Goal: Check status: Check status

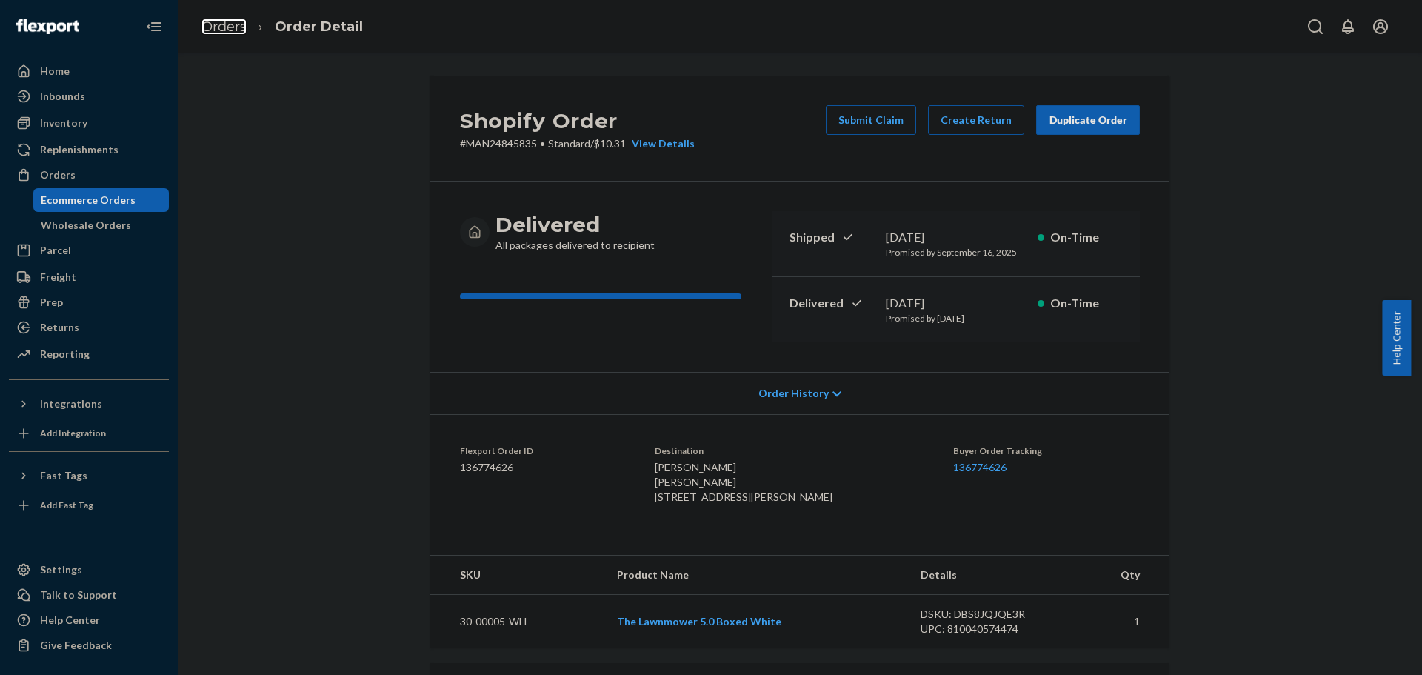
click at [206, 25] on link "Orders" at bounding box center [223, 27] width 45 height 16
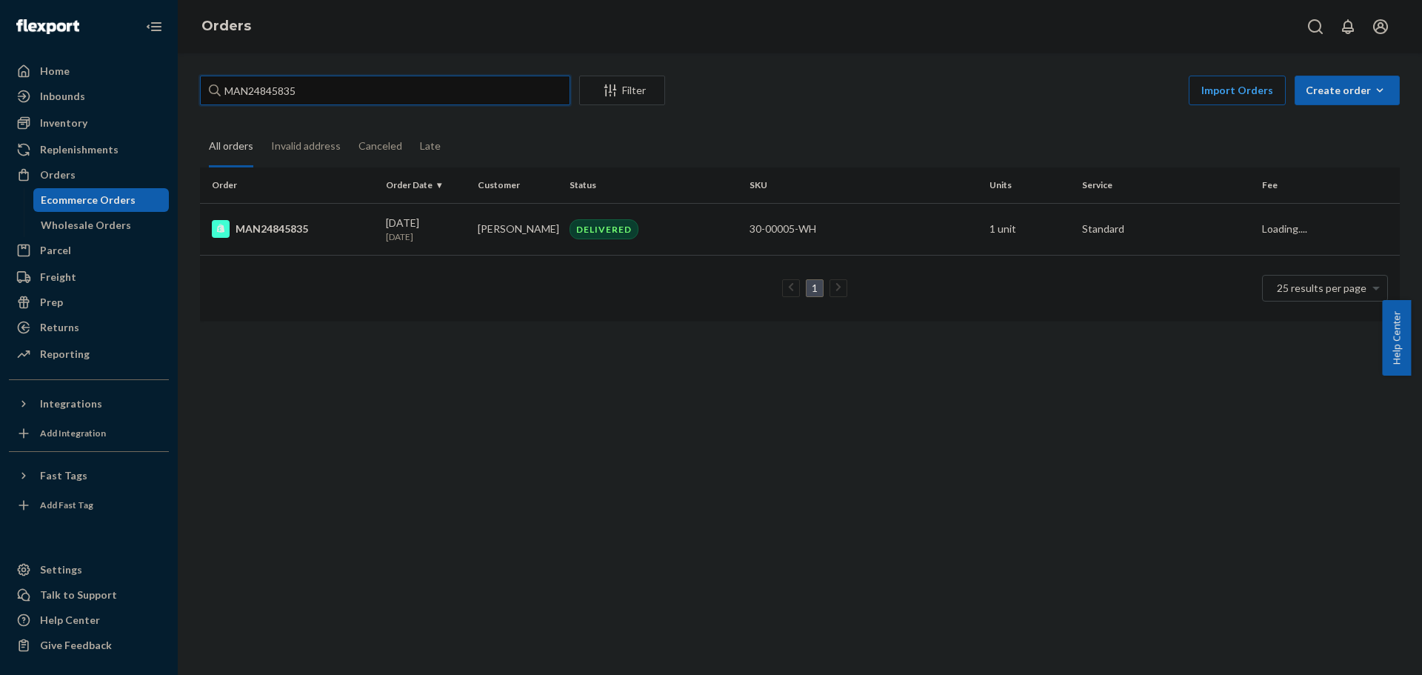
click at [344, 79] on input "MAN24845835" at bounding box center [385, 91] width 370 height 30
paste input "62004"
type input "MAN24862004"
click at [286, 222] on div "MAN24862004" at bounding box center [293, 229] width 162 height 18
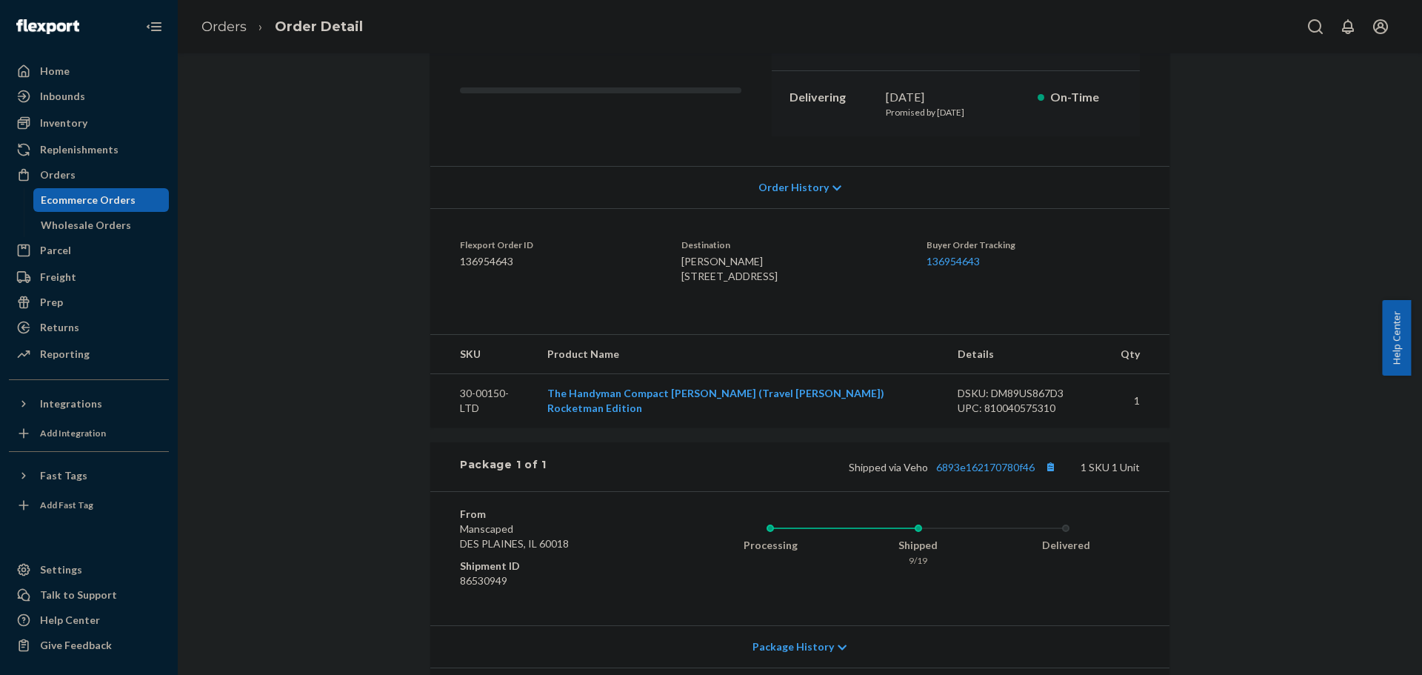
scroll to position [296, 0]
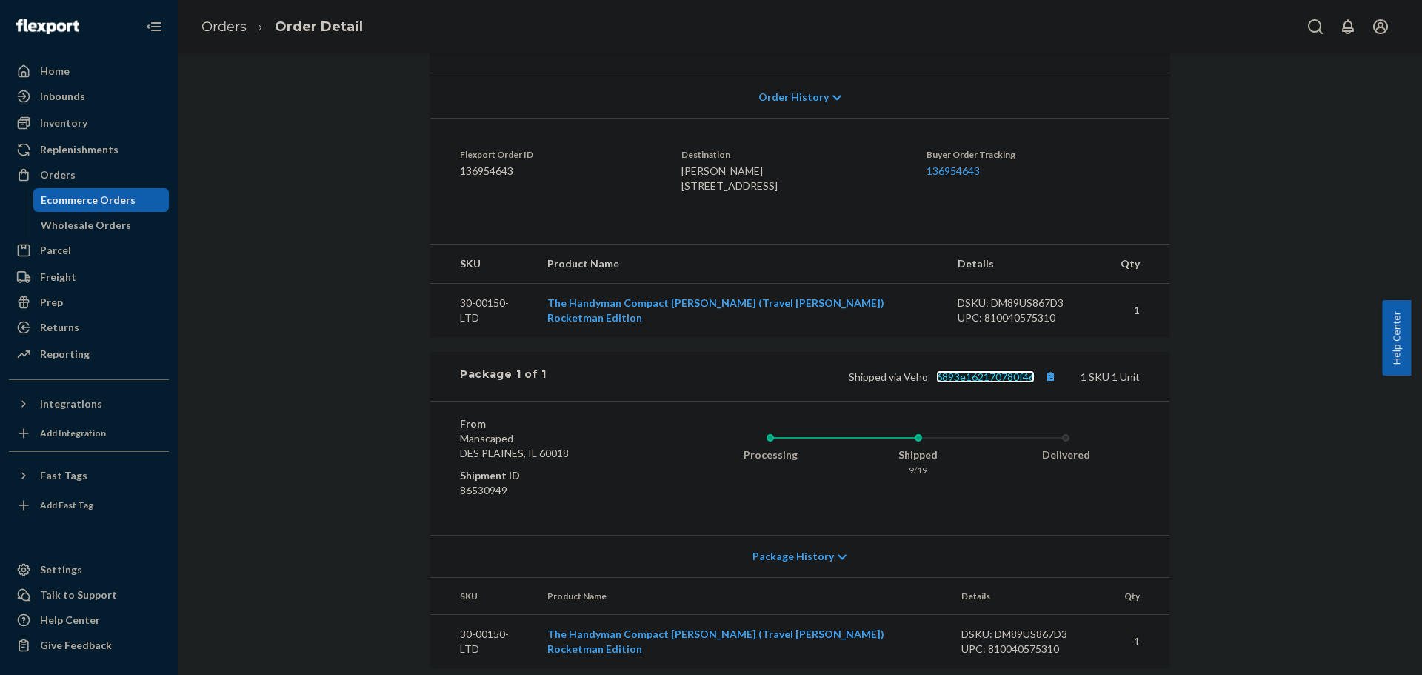
click at [970, 383] on link "6893e162170780f46" at bounding box center [985, 376] width 99 height 13
